Goal: Communication & Community: Answer question/provide support

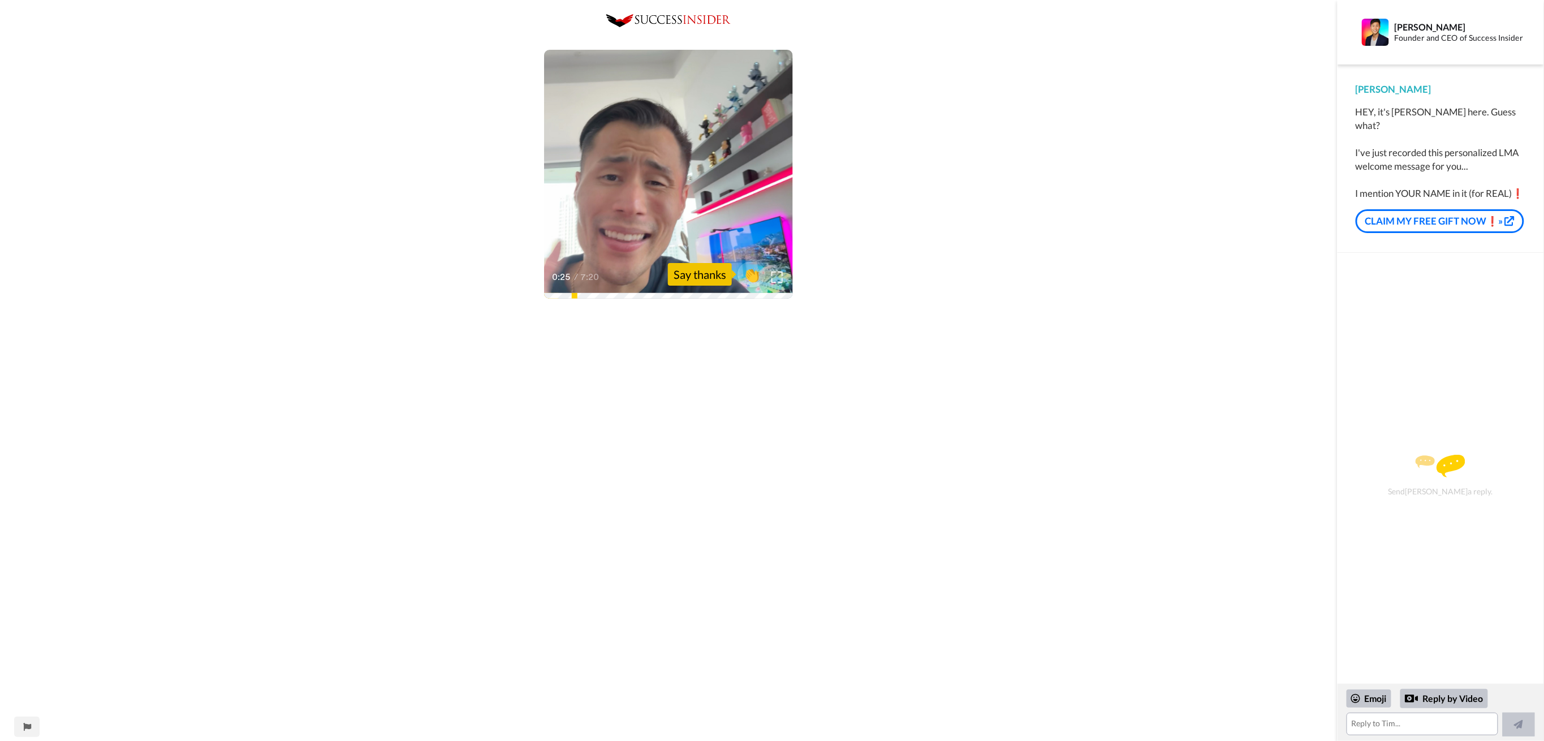
click at [909, 186] on div "Play/Pause 0:25 / 7:20 👏 Say thanks" at bounding box center [668, 529] width 1337 height 1031
click at [1103, 417] on div "Play/Pause 1:26 / 7:20 👏 Say thanks" at bounding box center [668, 529] width 1337 height 1031
drag, startPoint x: 288, startPoint y: 166, endPoint x: 249, endPoint y: 171, distance: 39.3
click at [249, 171] on div "Play/Pause 2:04 / 7:20 👏 Say thanks" at bounding box center [668, 529] width 1337 height 1031
click at [676, 217] on video at bounding box center [668, 174] width 249 height 249
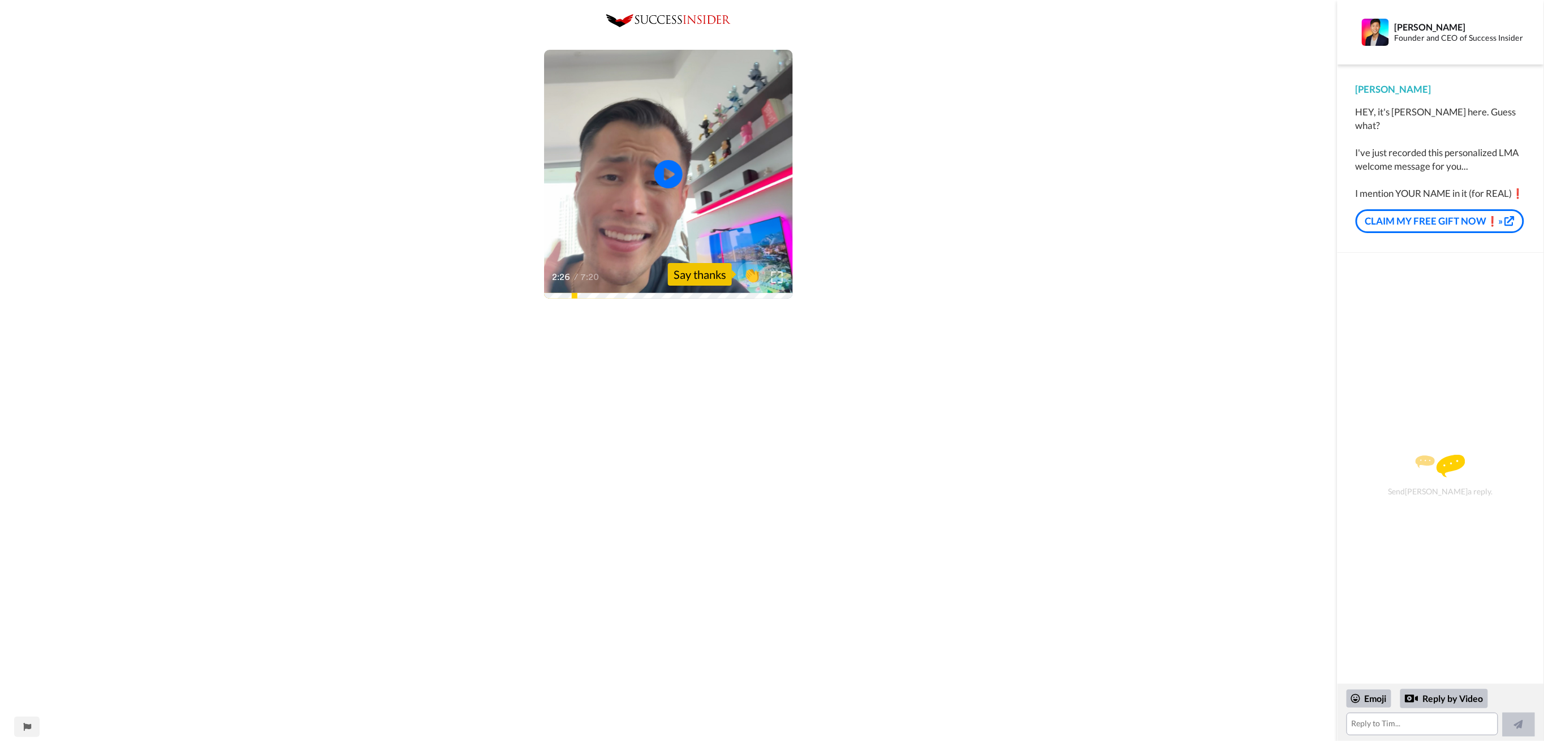
click at [625, 292] on div "2:26 / 7:20" at bounding box center [668, 281] width 249 height 24
click at [656, 181] on icon at bounding box center [669, 174] width 30 height 30
click at [1093, 209] on div "Play/Pause 2:25 / 7:20 👏 Say thanks" at bounding box center [668, 529] width 1337 height 1031
click at [671, 171] on icon "Play/Pause" at bounding box center [669, 175] width 30 height 54
click at [749, 277] on span "👏" at bounding box center [752, 274] width 36 height 23
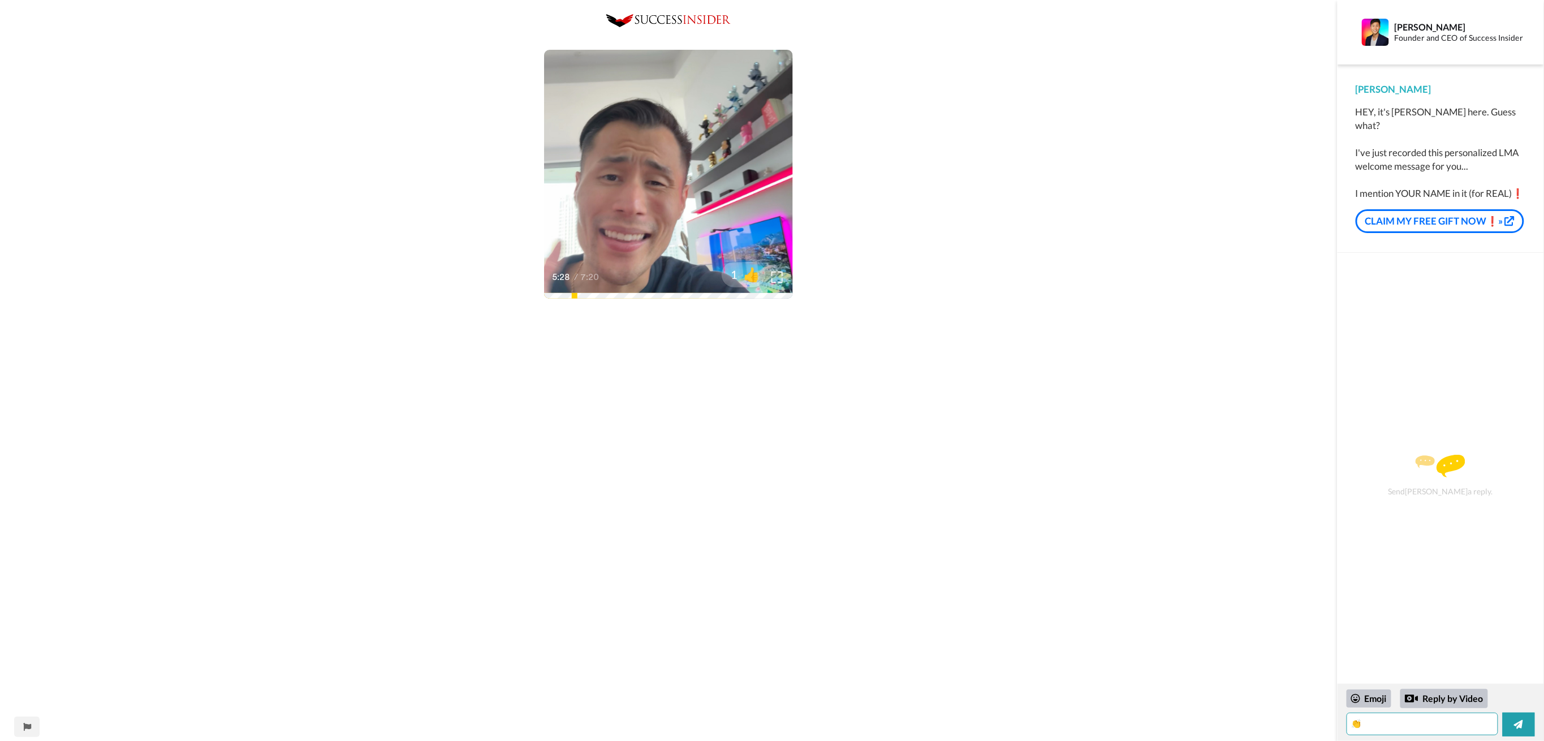
click at [1408, 730] on textarea "👏" at bounding box center [1423, 724] width 152 height 23
type textarea "👏"
type textarea "Lets go go go"
click at [1527, 711] on button "Send" at bounding box center [1517, 716] width 36 height 40
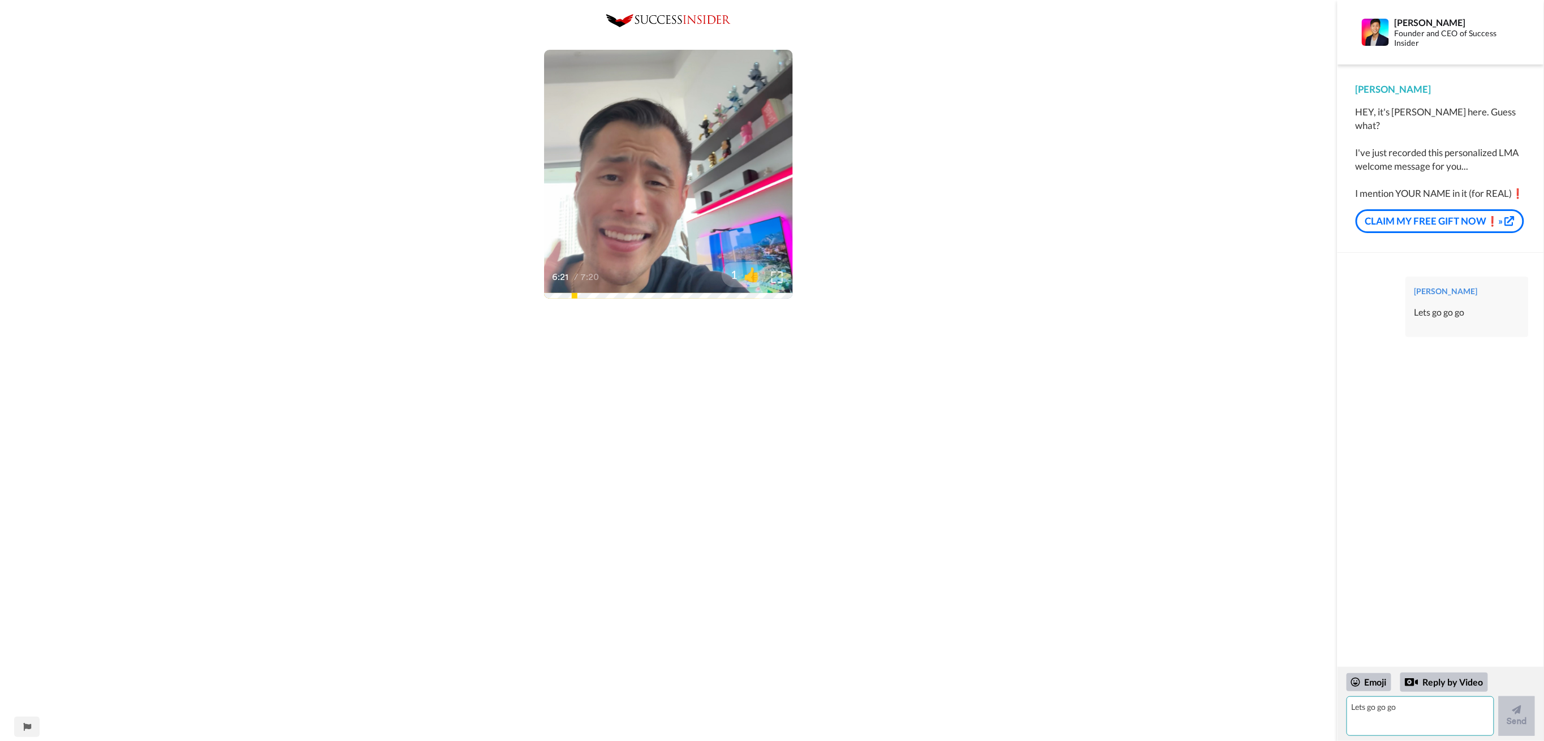
click at [1405, 710] on textarea "Lets go go go" at bounding box center [1421, 716] width 148 height 40
type textarea "Ive had the big idea to change and Do me as my life is so precious and i have s…"
click at [1526, 708] on button "Send" at bounding box center [1517, 716] width 36 height 40
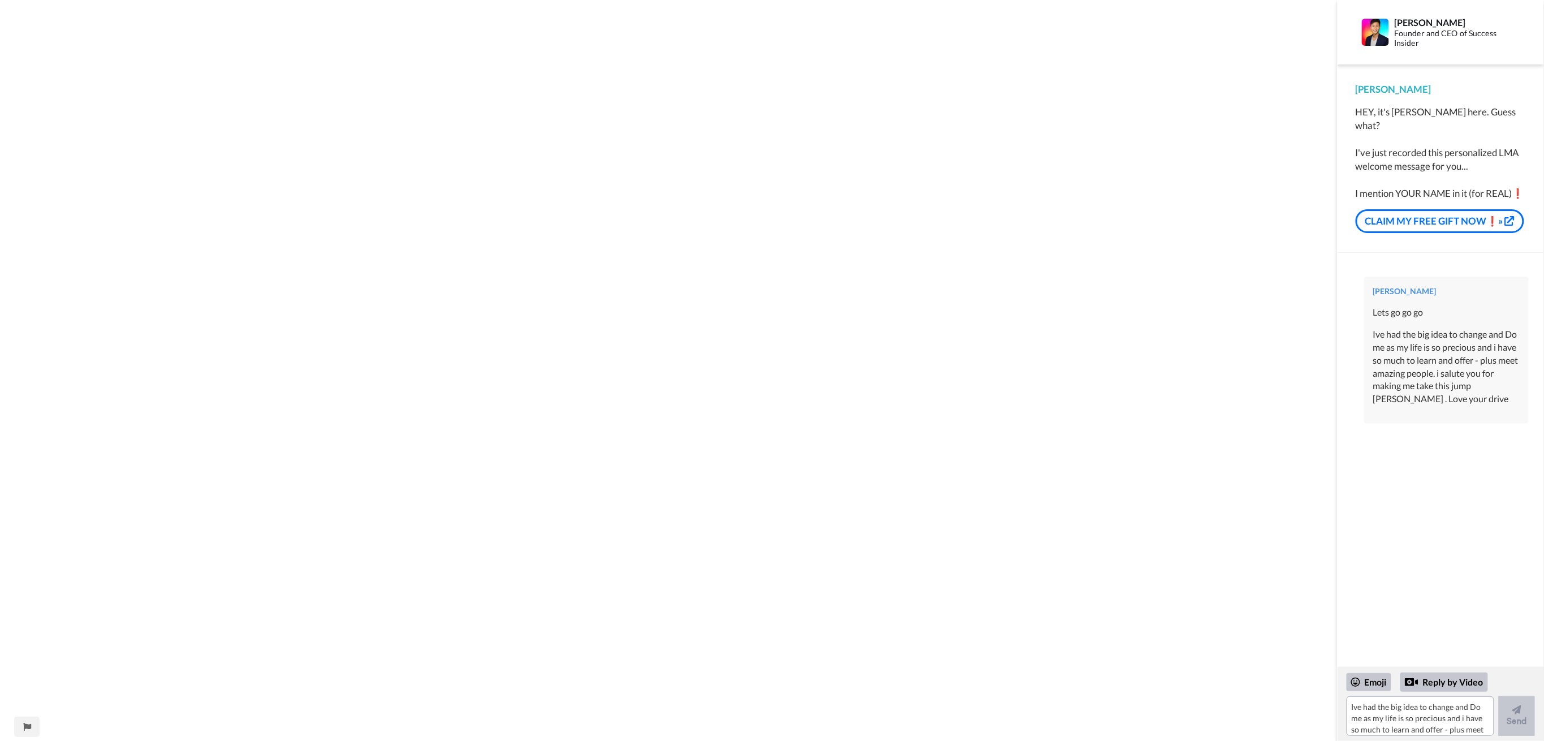
scroll to position [226, 0]
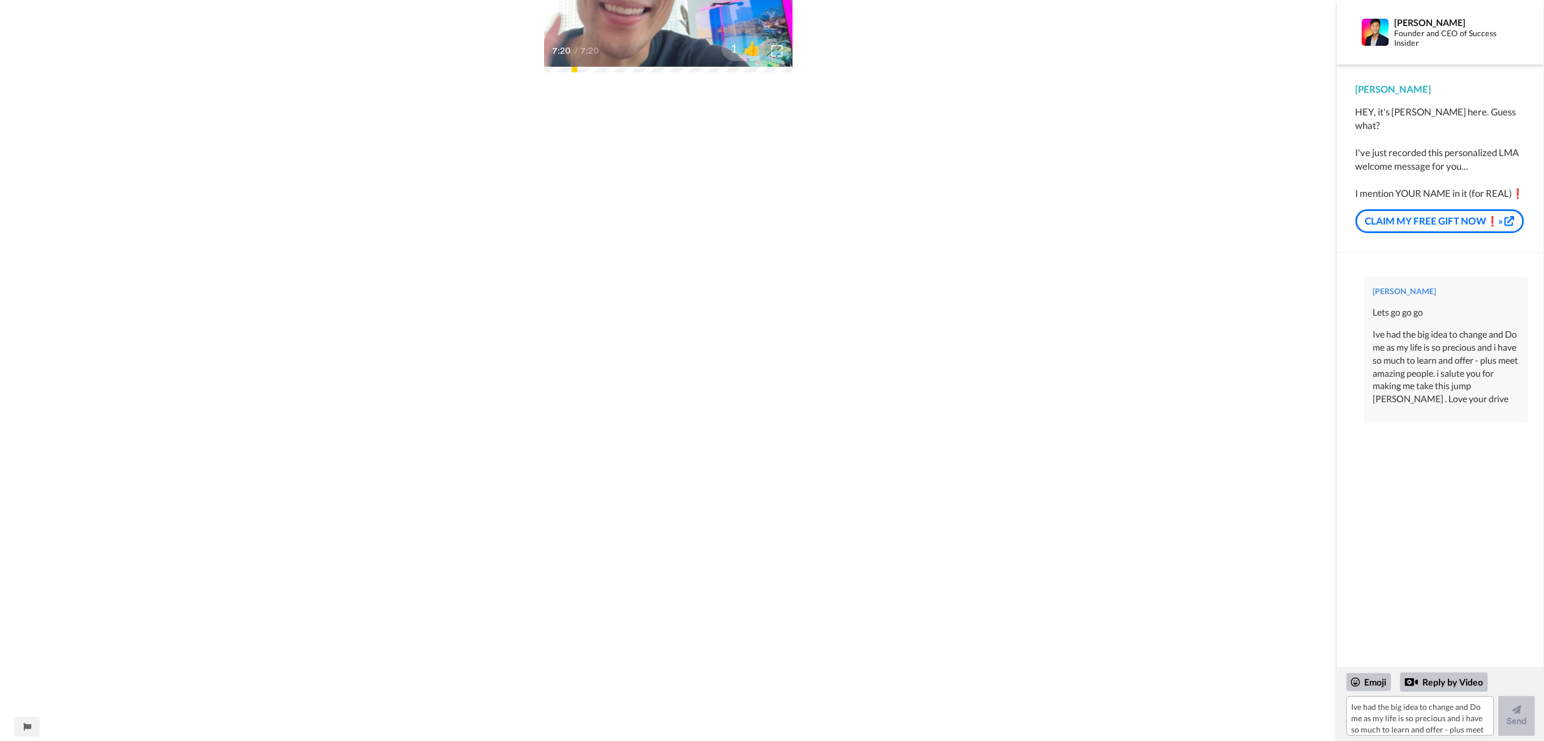
click at [1043, 354] on div "Play/Pause 7:20 / 7:20 1 👍" at bounding box center [668, 303] width 1337 height 1031
click at [1410, 725] on textarea "Ive had the big idea to change and Do me as my life is so precious and i have s…" at bounding box center [1423, 724] width 152 height 23
type textarea "correct! it can take just one person - love it !"
click at [1528, 705] on button "Send" at bounding box center [1517, 716] width 36 height 40
click at [966, 252] on div "Play/Pause 7:20 / 7:20 1 👍" at bounding box center [668, 303] width 1337 height 1031
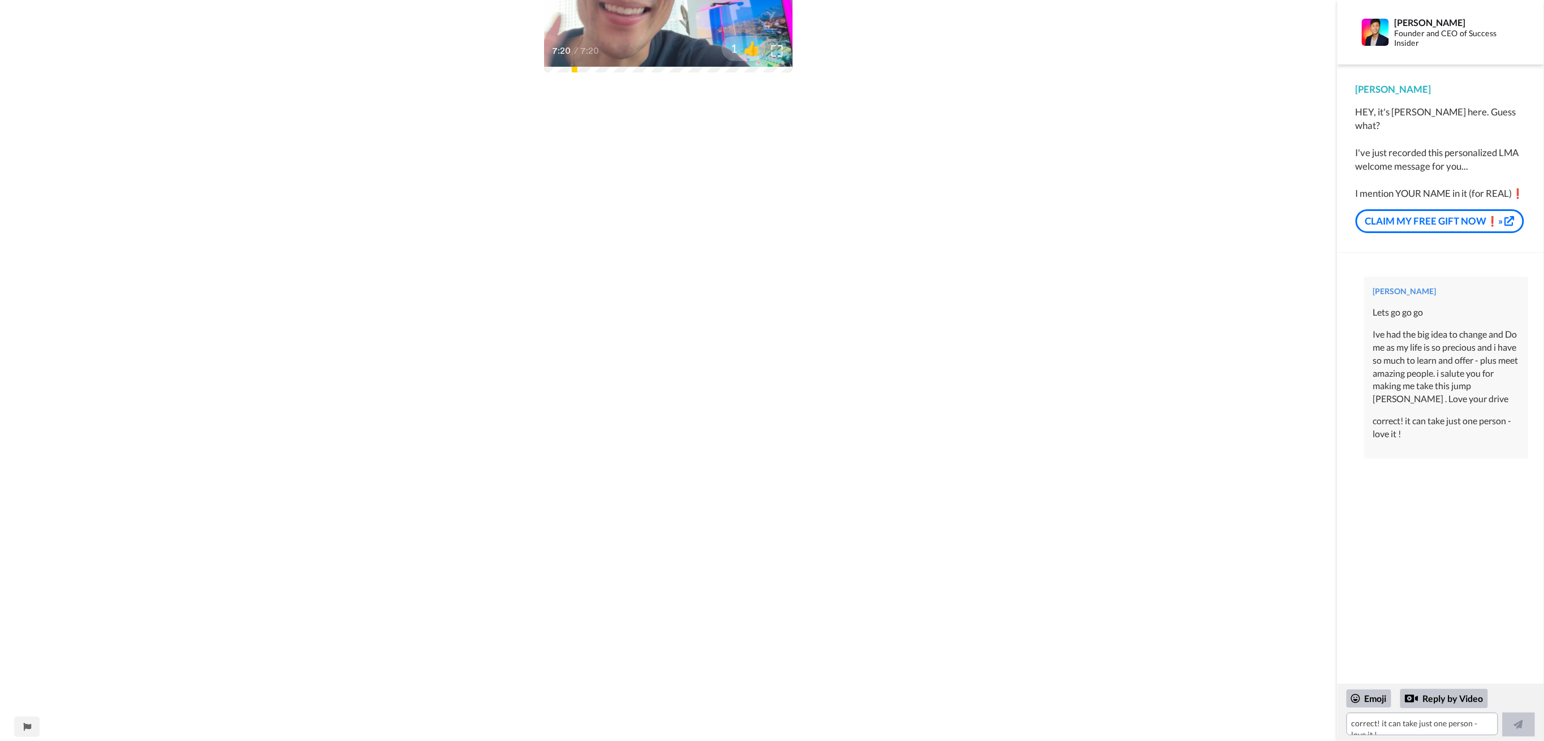
click at [1004, 208] on div "Play/Pause 7:20 / 7:20 1 👍" at bounding box center [668, 303] width 1337 height 1031
